Goal: Transaction & Acquisition: Purchase product/service

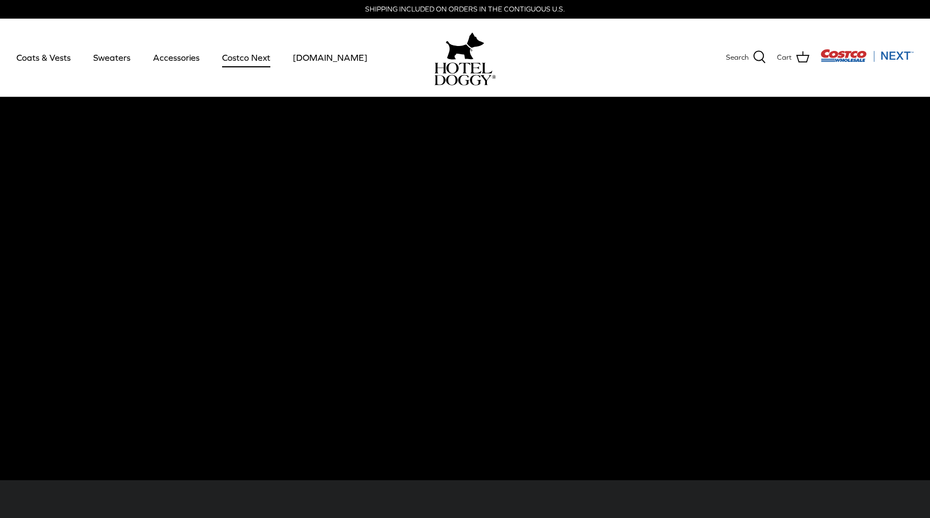
click at [246, 61] on link "Costco Next" at bounding box center [246, 57] width 68 height 37
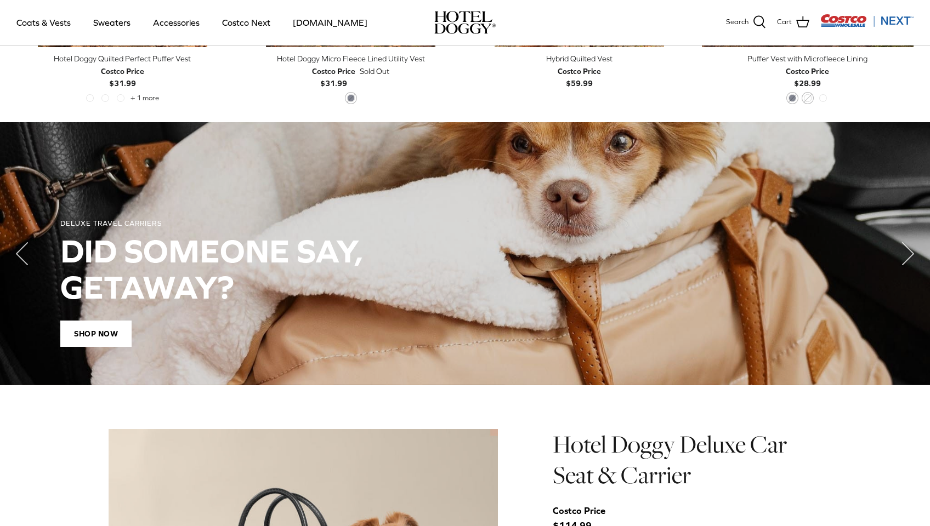
scroll to position [401, 0]
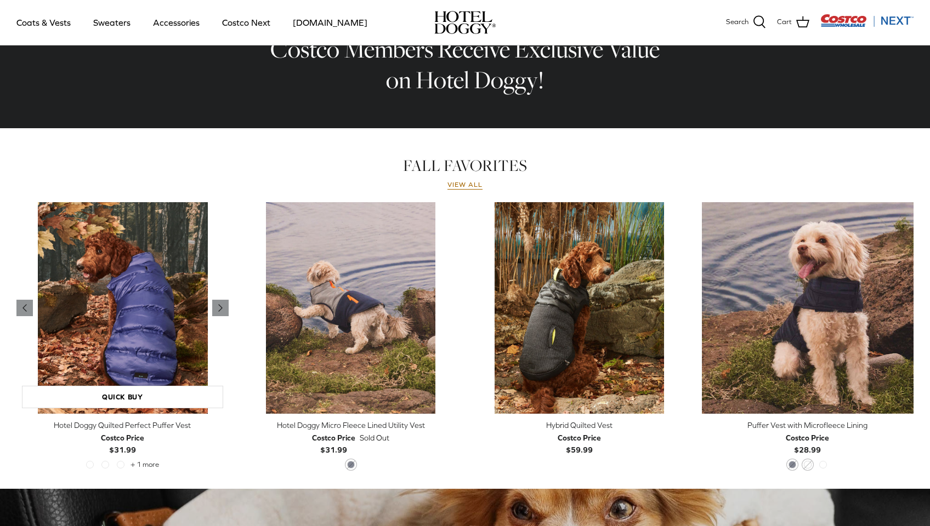
click at [116, 346] on img "Hotel Doggy Quilted Perfect Puffer Vest" at bounding box center [122, 308] width 212 height 212
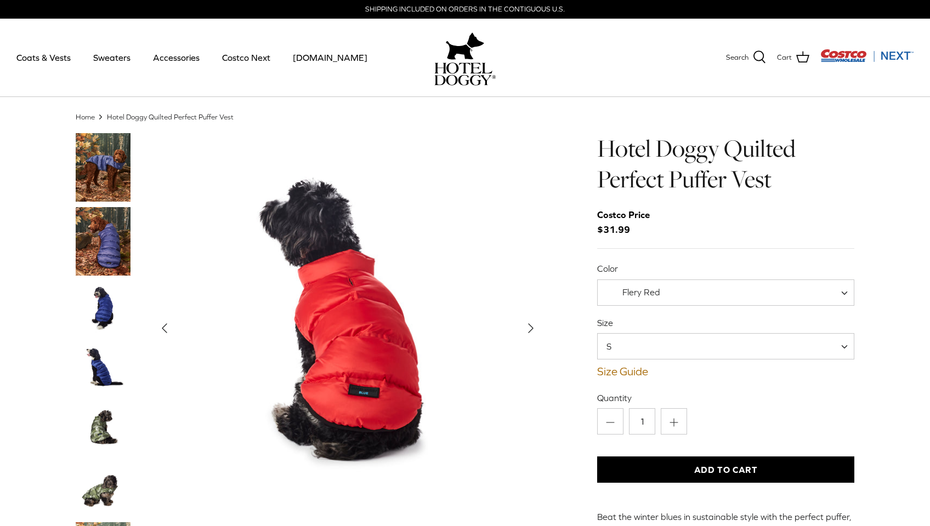
click at [662, 343] on span "S" at bounding box center [725, 346] width 257 height 26
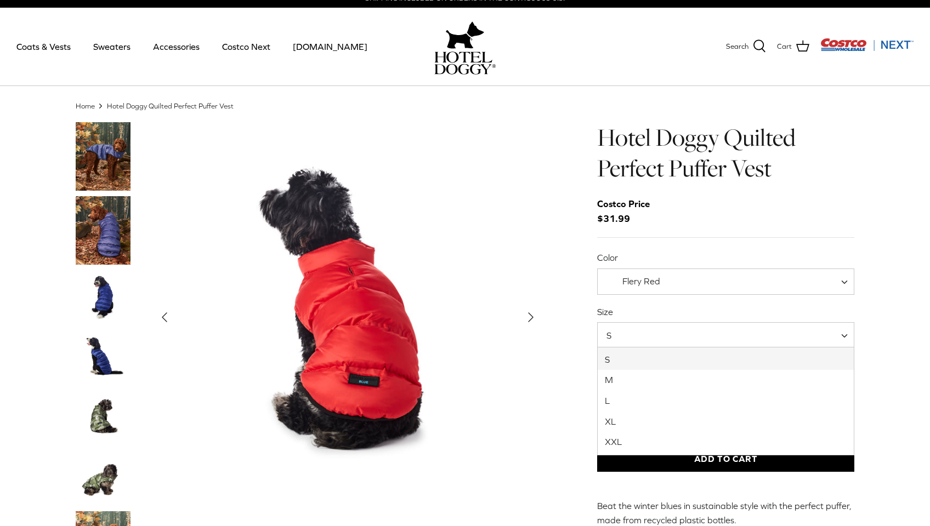
scroll to position [24, 0]
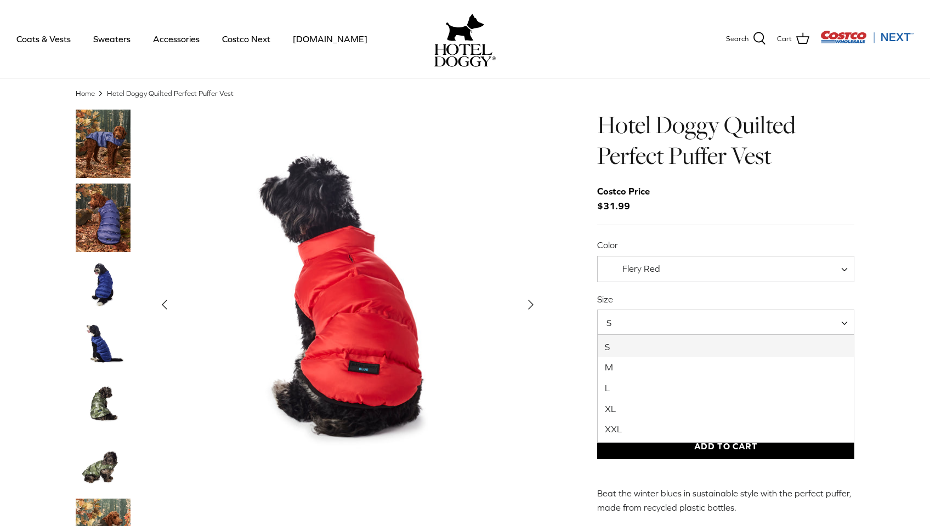
click at [626, 265] on span "Flery Red" at bounding box center [641, 269] width 38 height 10
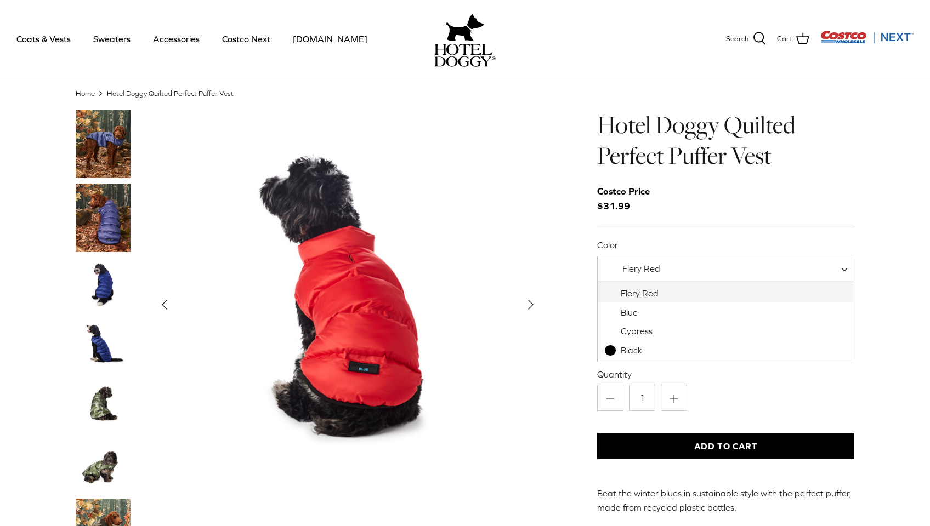
click at [547, 254] on div "Left Right" at bounding box center [464, 522] width 811 height 825
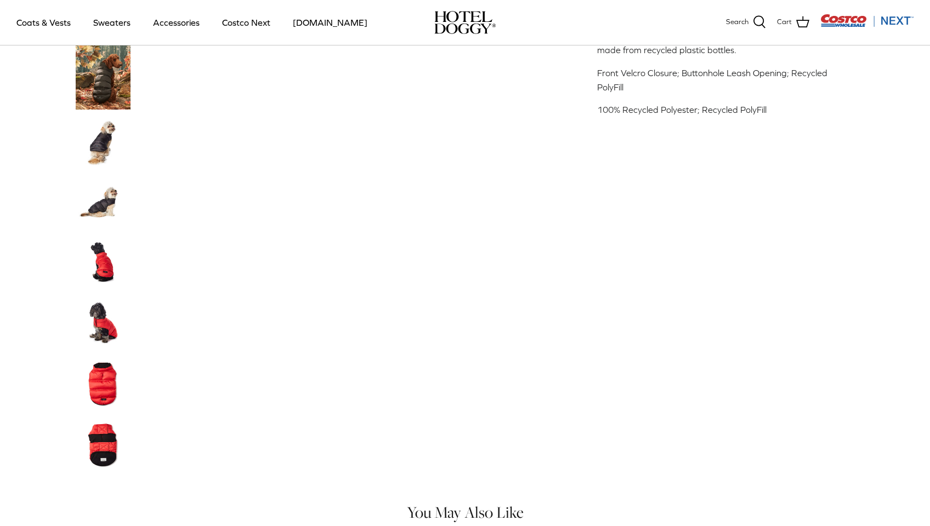
scroll to position [512, 0]
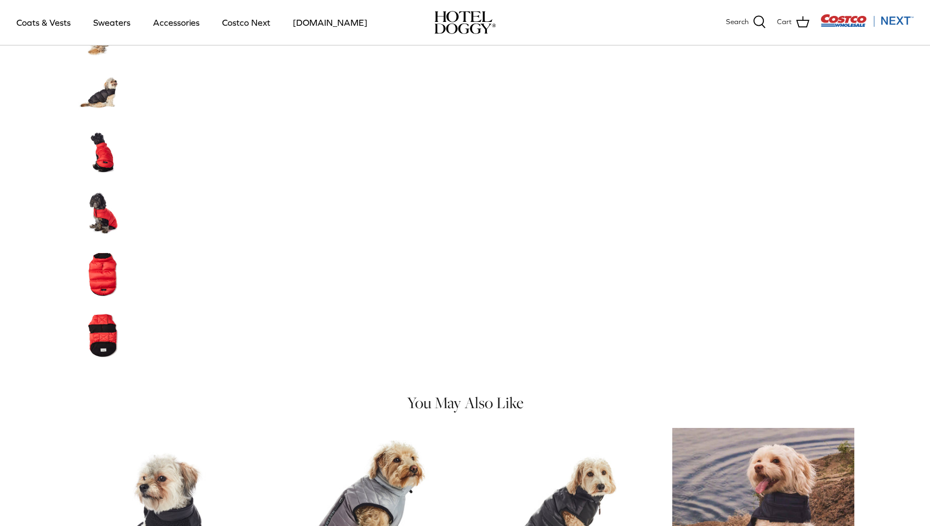
click at [91, 337] on img "Thumbnail Link" at bounding box center [103, 334] width 55 height 55
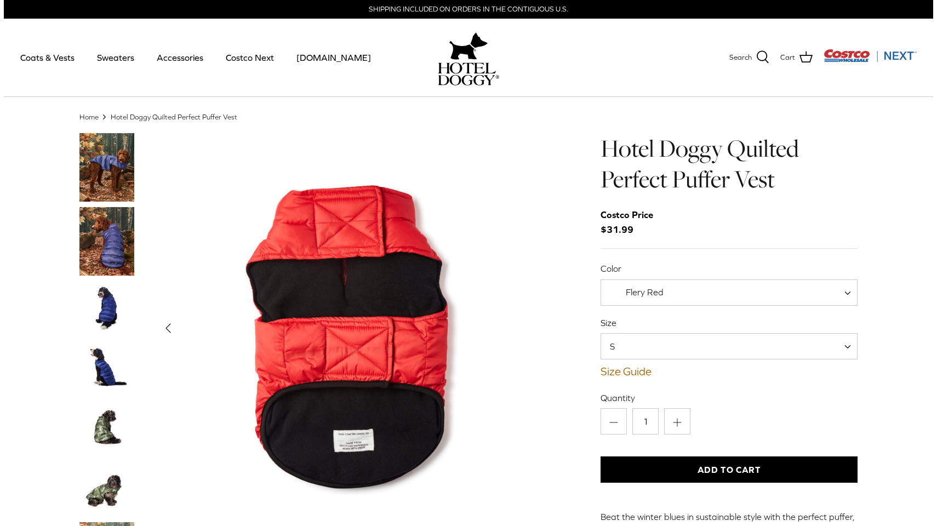
scroll to position [10, 0]
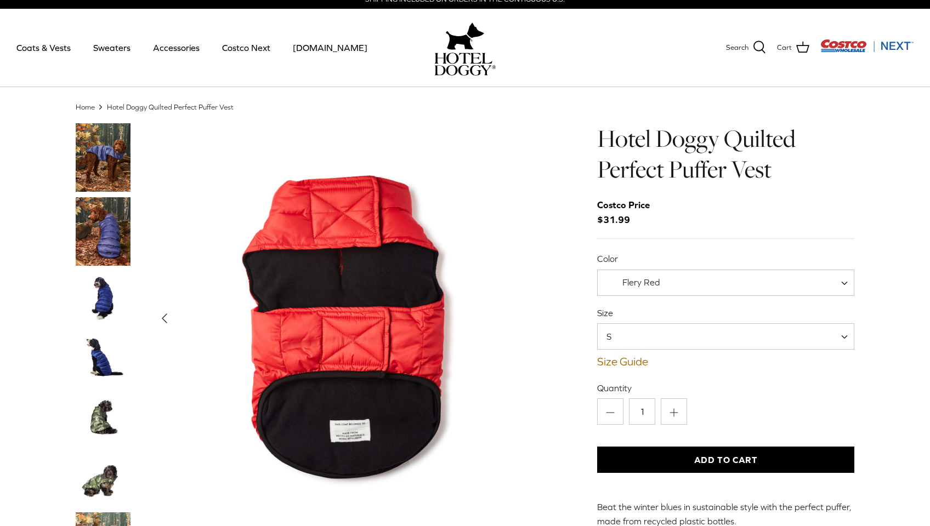
click at [637, 369] on div "Hotel Doggy Quilted Perfect Puffer Vest Costco Price $31.99 Color Flery Red Blu…" at bounding box center [725, 362] width 257 height 479
click at [636, 365] on link "Size Guide" at bounding box center [725, 361] width 257 height 13
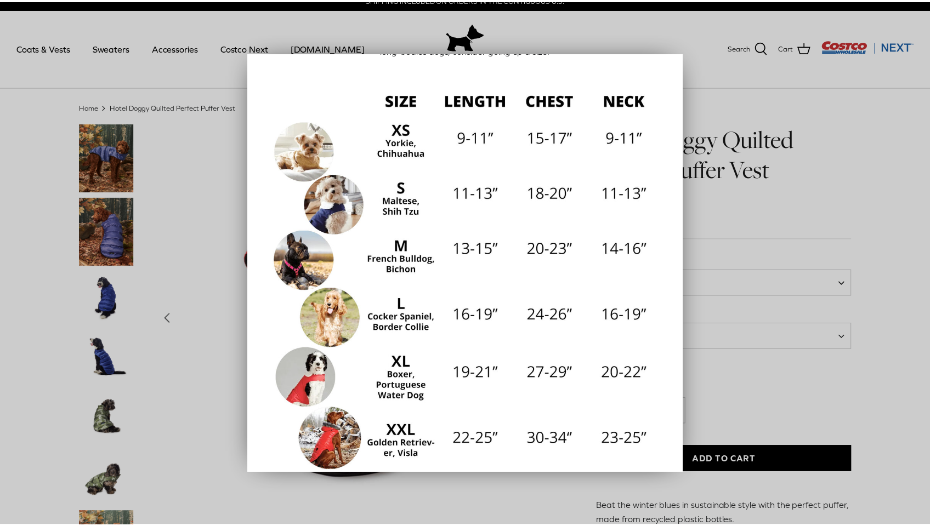
scroll to position [113, 0]
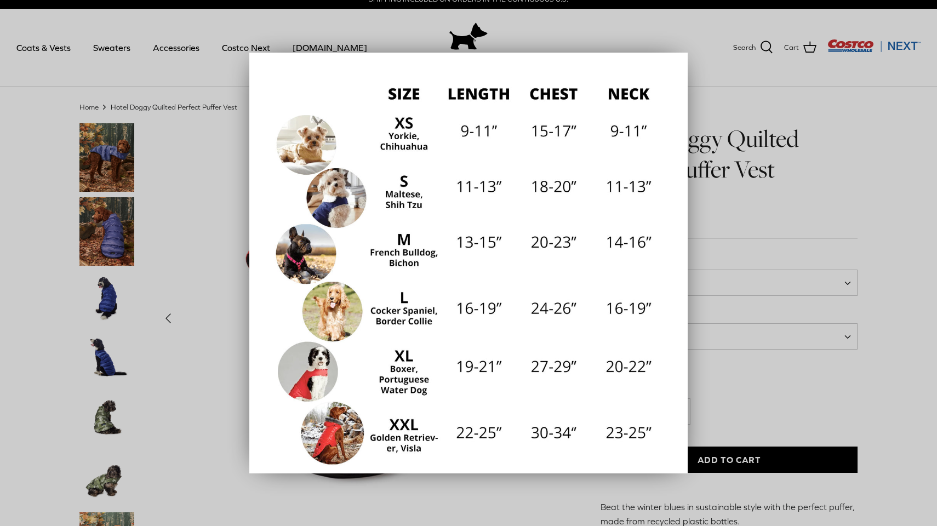
click at [814, 216] on div at bounding box center [468, 263] width 937 height 526
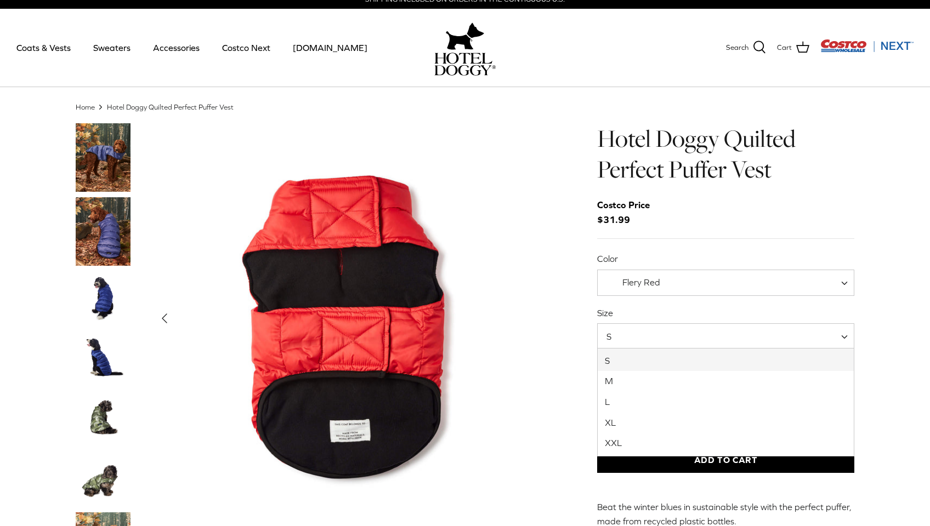
click at [673, 331] on span "S" at bounding box center [725, 336] width 257 height 26
select select "M"
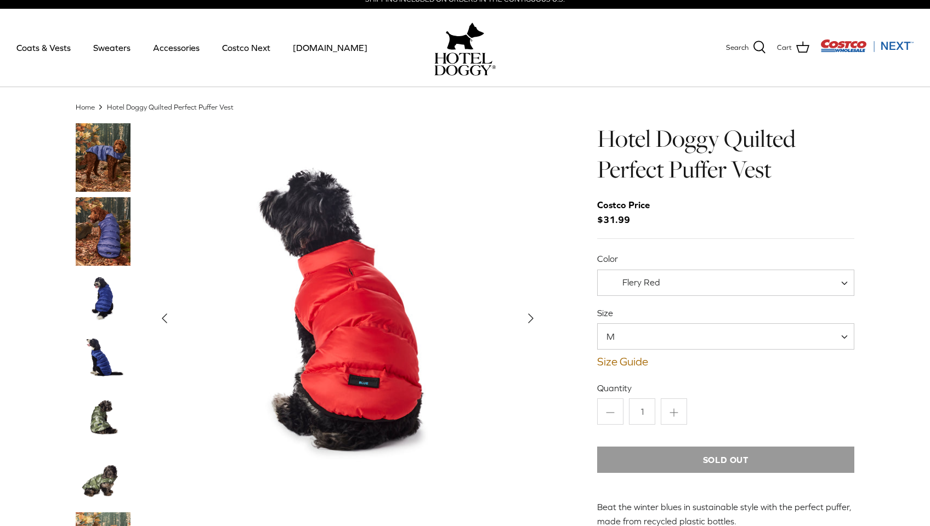
click at [664, 278] on span "Flery Red" at bounding box center [639, 283] width 84 height 12
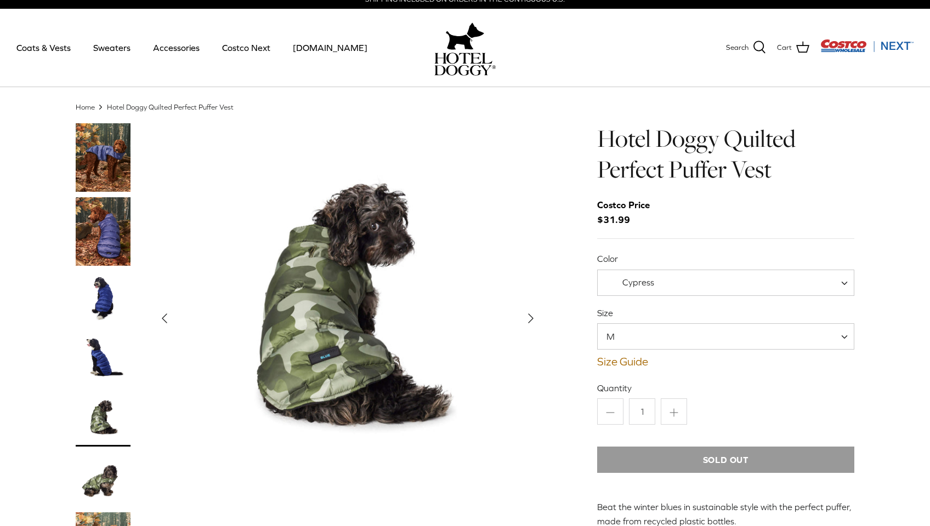
click at [643, 273] on span "Cypress" at bounding box center [725, 283] width 257 height 26
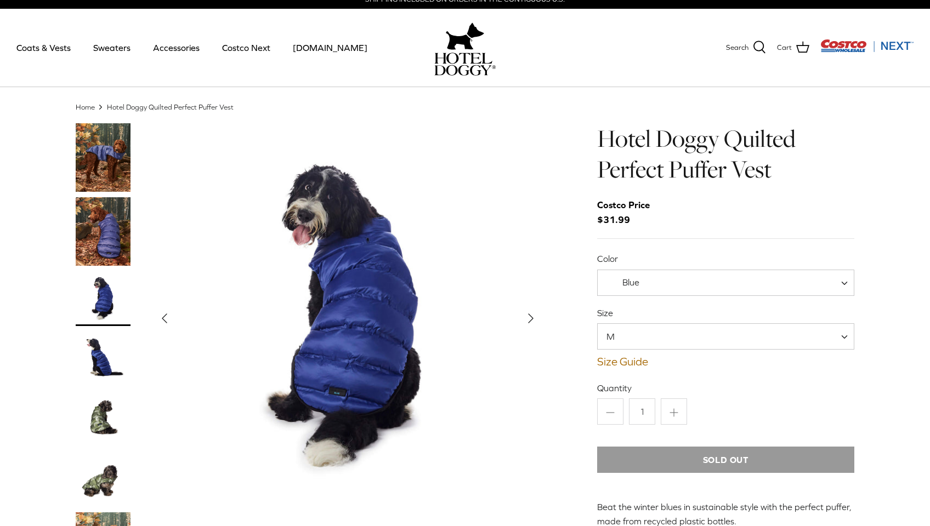
click at [639, 274] on span "Blue" at bounding box center [725, 283] width 257 height 26
select select "Flery Red"
